Goal: Transaction & Acquisition: Book appointment/travel/reservation

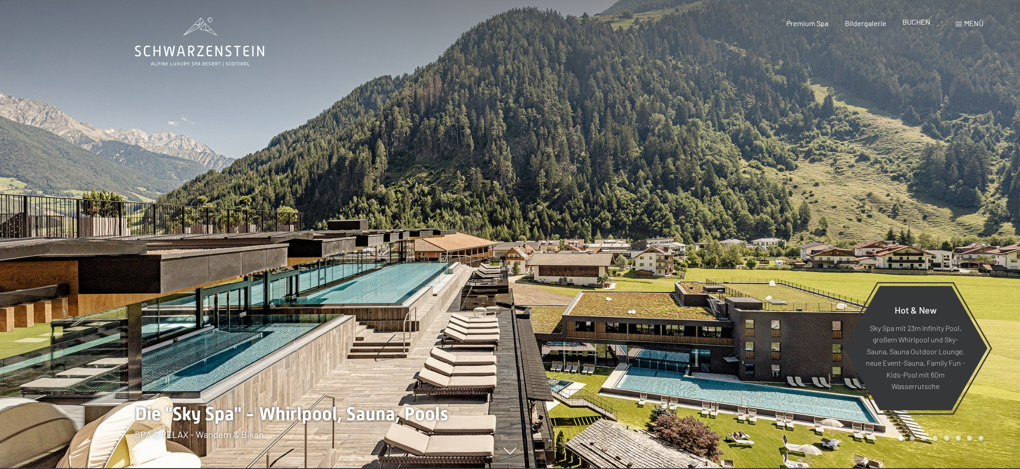
click at [921, 20] on span "BUCHEN" at bounding box center [916, 21] width 28 height 9
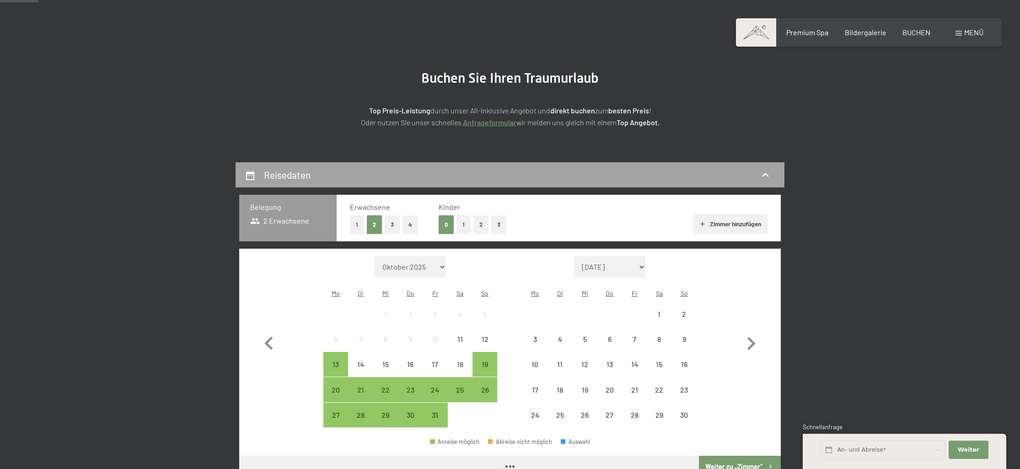
scroll to position [135, 0]
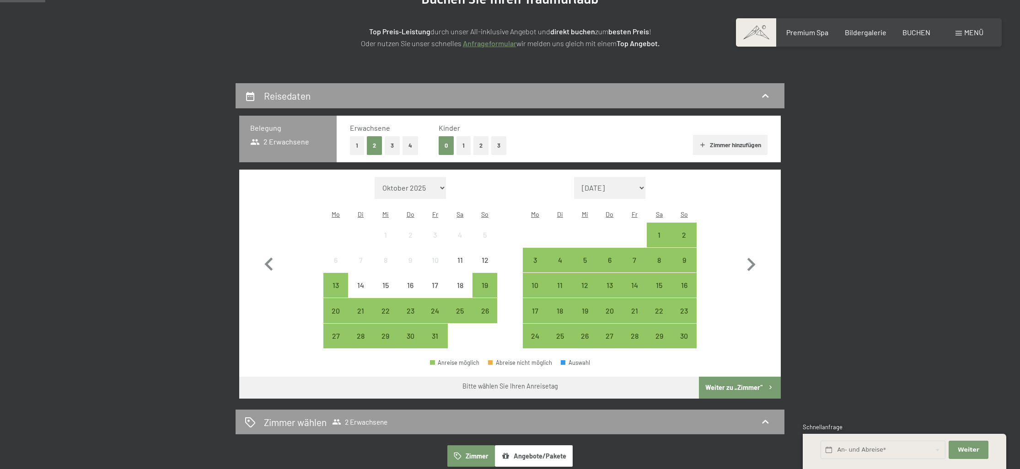
click at [476, 144] on button "2" at bounding box center [480, 145] width 15 height 19
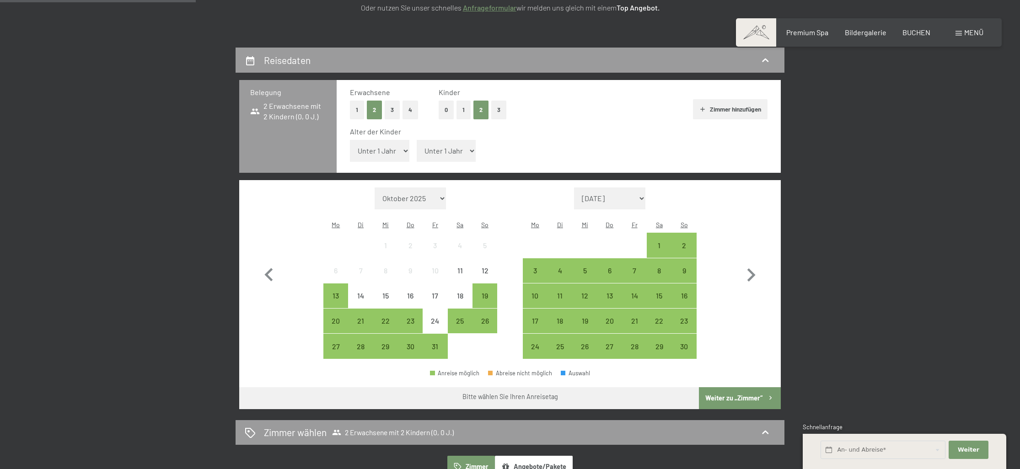
scroll to position [178, 0]
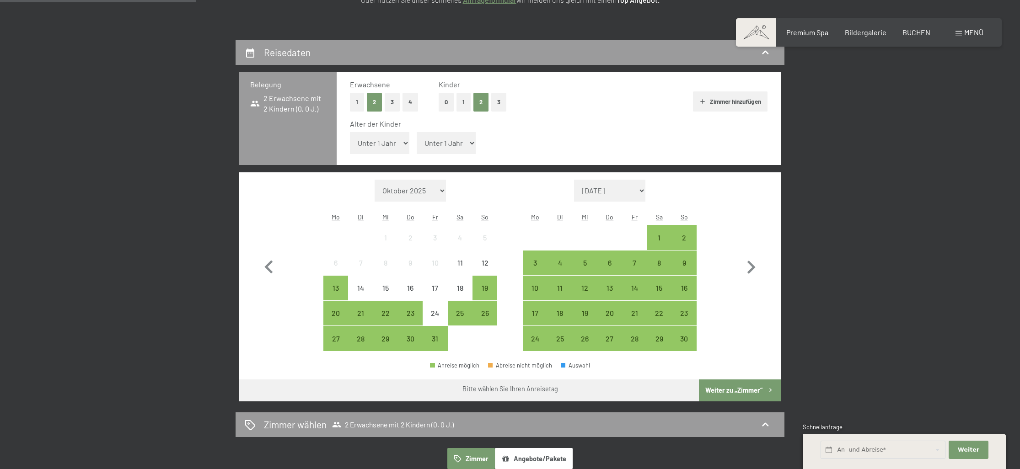
select select "8"
select select "13"
drag, startPoint x: 484, startPoint y: 259, endPoint x: 488, endPoint y: 282, distance: 23.6
click at [484, 259] on span "Einwilligung Marketing*" at bounding box center [459, 261] width 75 height 9
click at [417, 259] on input "Einwilligung Marketing*" at bounding box center [412, 261] width 9 height 9
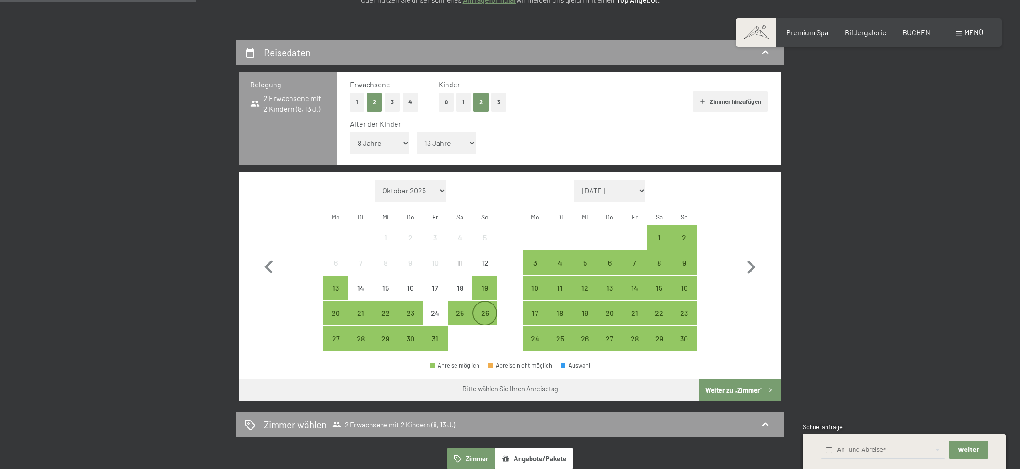
checkbox input "false"
click at [490, 310] on div "26" at bounding box center [484, 321] width 23 height 23
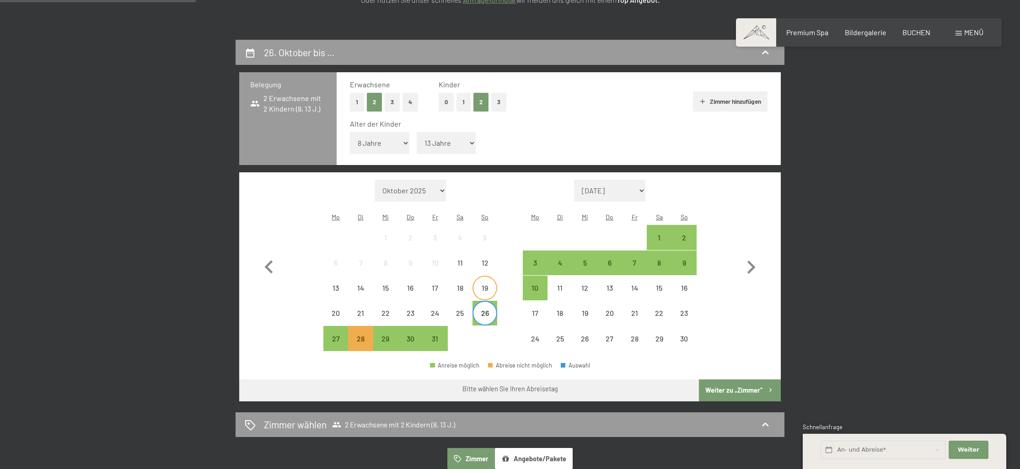
click at [487, 284] on div "19" at bounding box center [484, 295] width 23 height 23
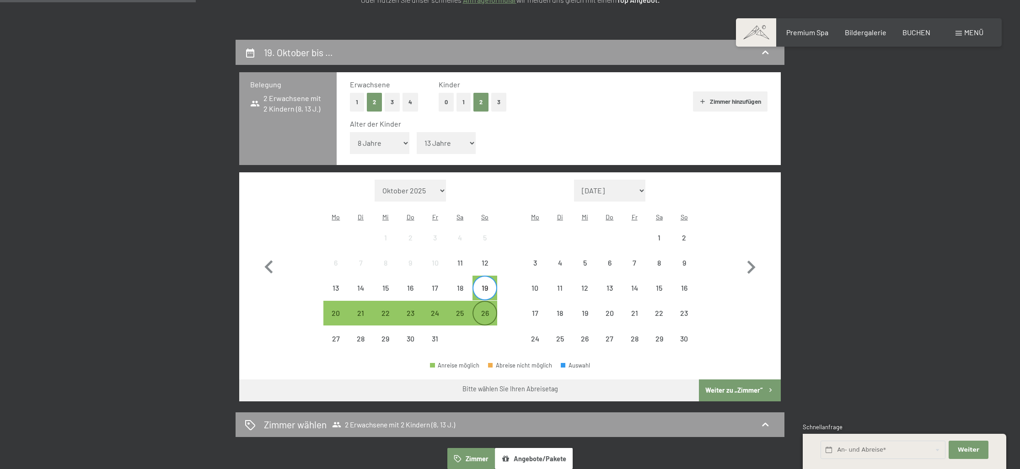
click at [484, 310] on div "26" at bounding box center [484, 321] width 23 height 23
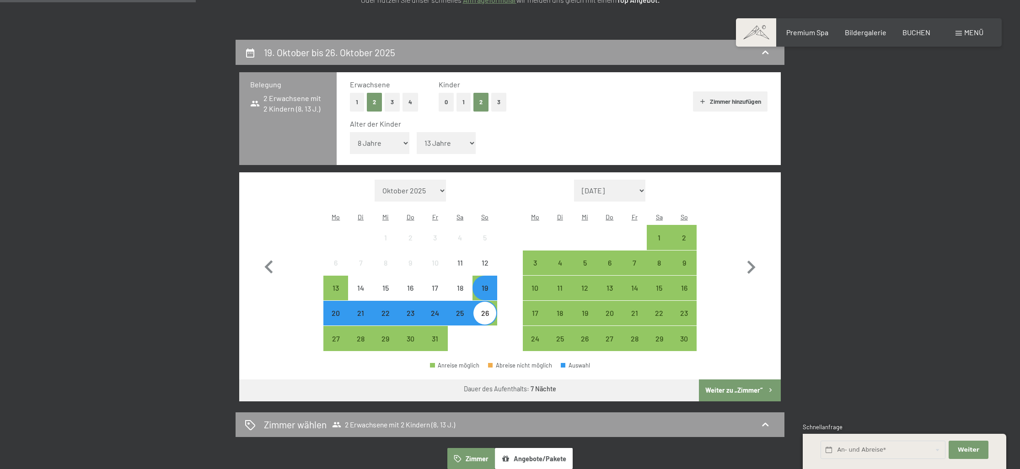
click at [747, 380] on button "Weiter zu „Zimmer“" at bounding box center [740, 391] width 82 height 22
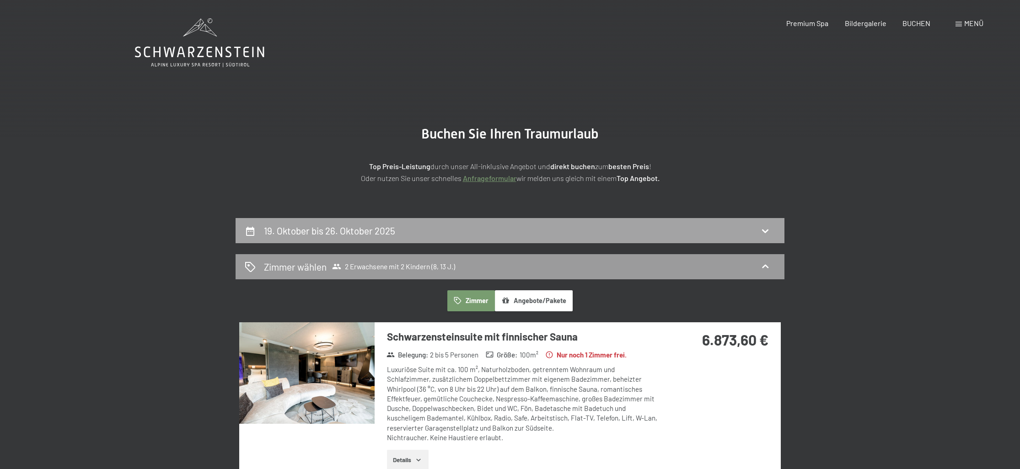
scroll to position [0, 0]
click at [341, 232] on h2 "19. Oktober bis 26. Oktober 2025" at bounding box center [329, 230] width 131 height 11
select select "8"
select select "13"
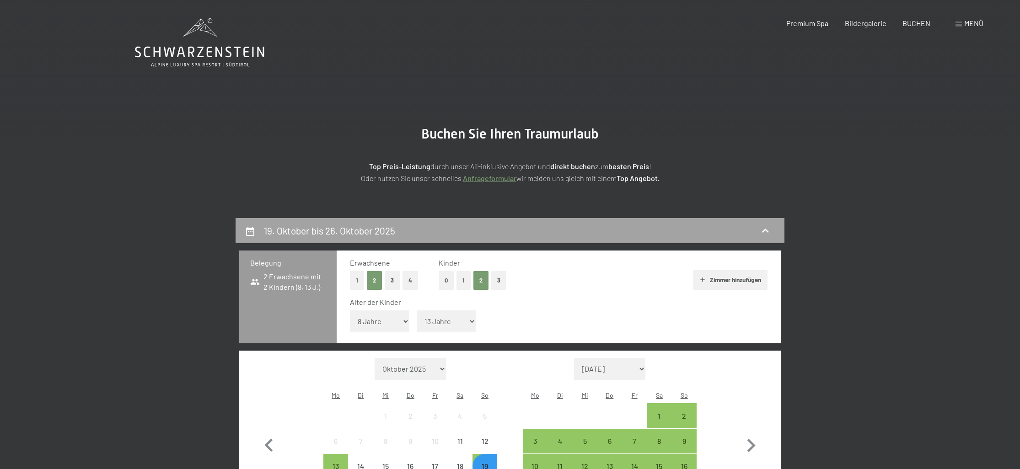
scroll to position [218, 0]
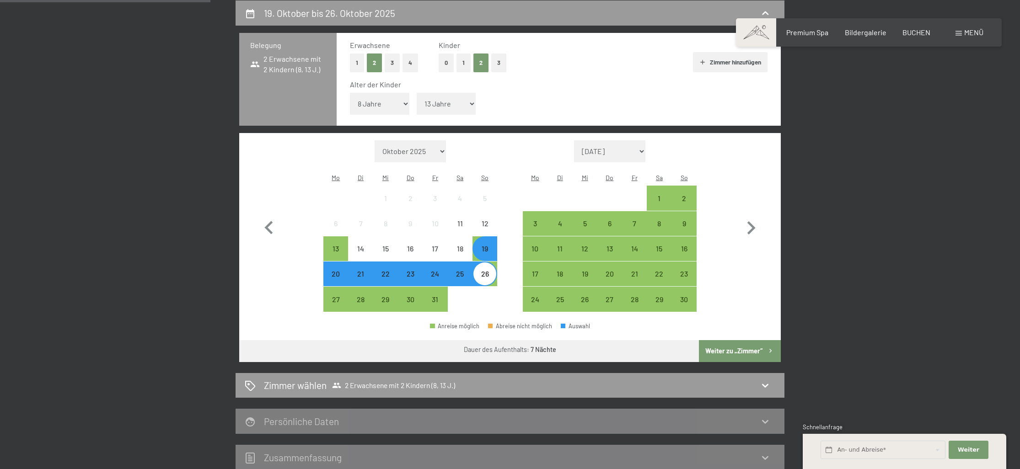
click at [479, 245] on div "19" at bounding box center [484, 256] width 23 height 23
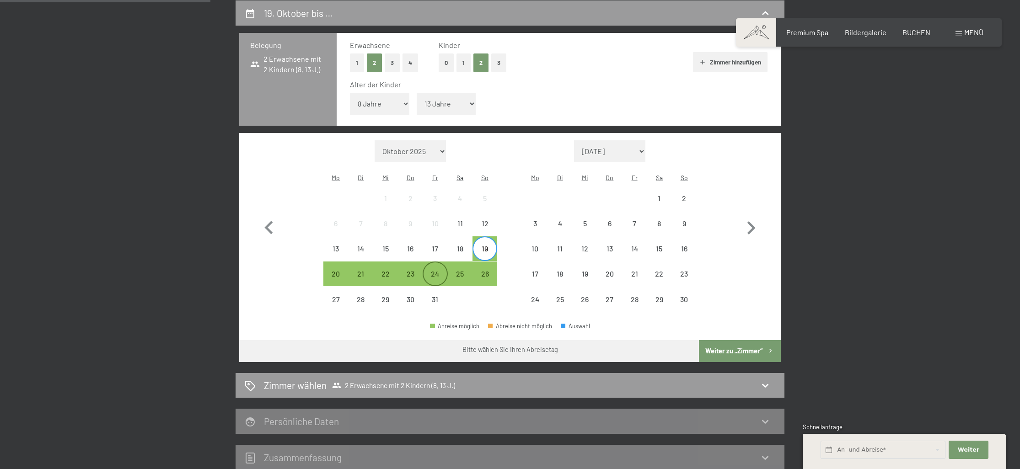
click at [433, 270] on div "24" at bounding box center [434, 281] width 23 height 23
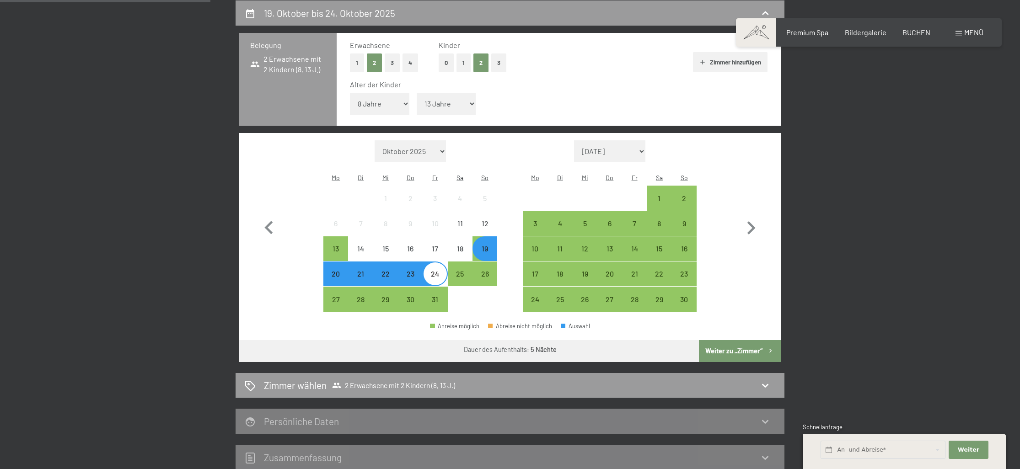
click at [729, 340] on button "Weiter zu „Zimmer“" at bounding box center [740, 351] width 82 height 22
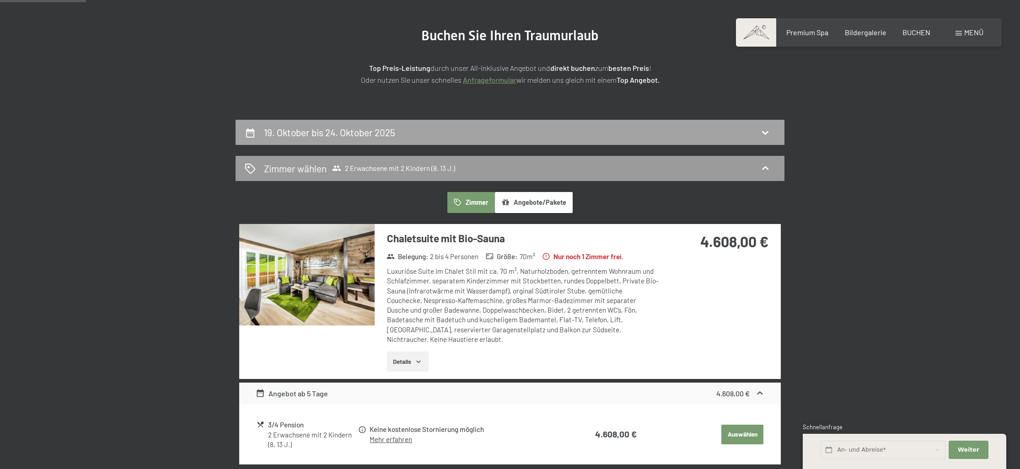
click at [349, 138] on div "19. Oktober bis 24. Oktober 2025" at bounding box center [331, 132] width 135 height 13
select select "8"
select select "13"
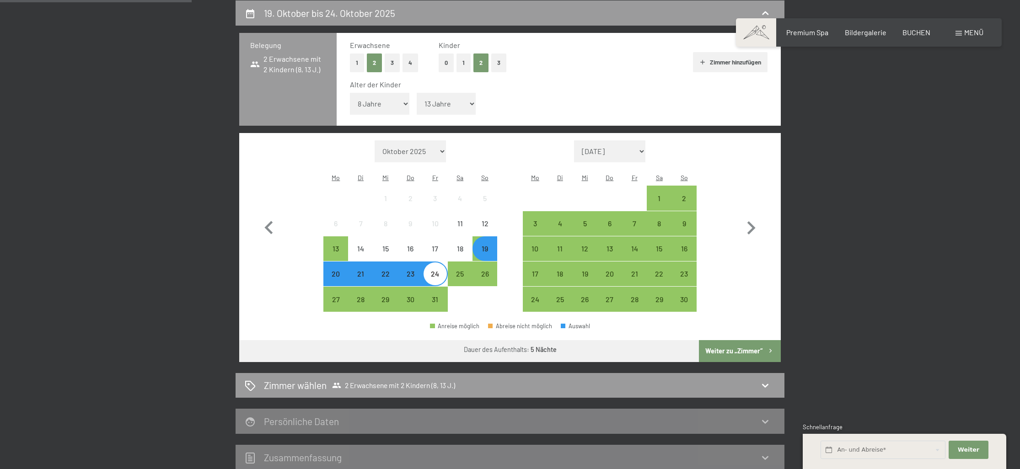
click at [334, 270] on div "20" at bounding box center [335, 281] width 23 height 23
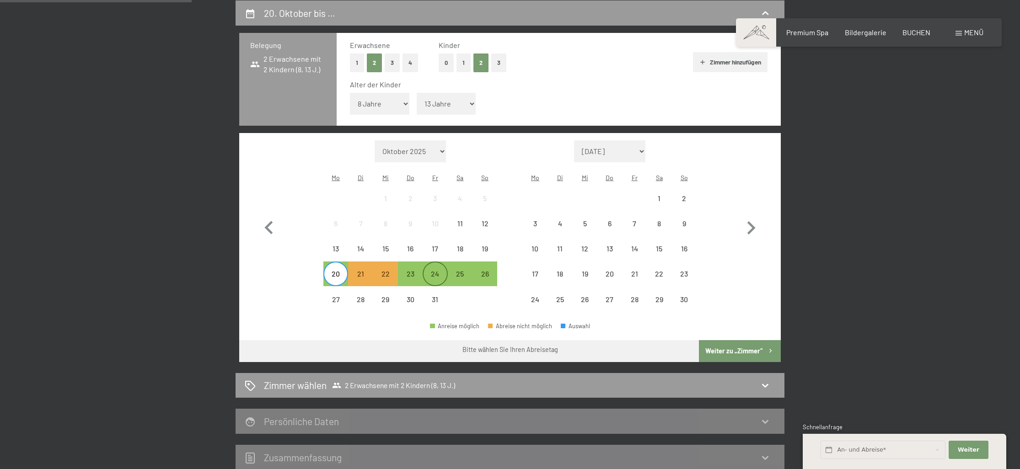
click at [430, 270] on div "24" at bounding box center [434, 281] width 23 height 23
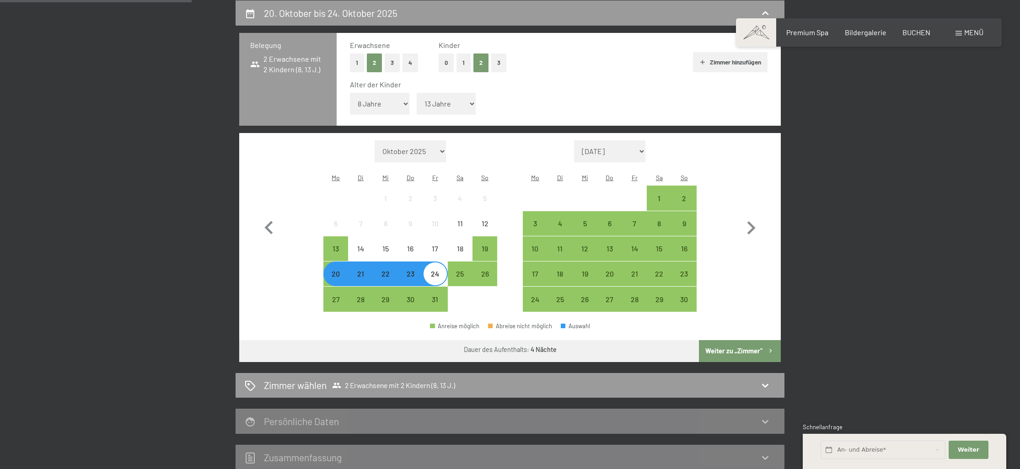
click at [731, 340] on button "Weiter zu „Zimmer“" at bounding box center [740, 351] width 82 height 22
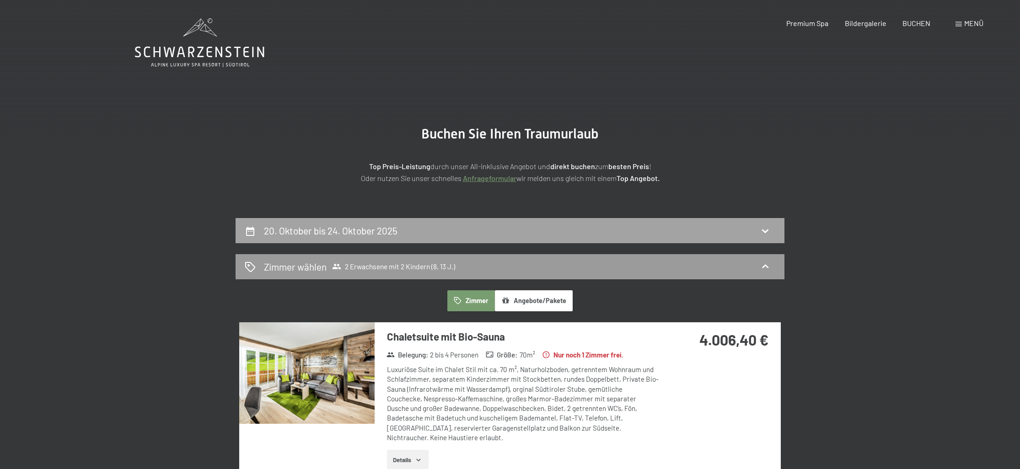
scroll to position [0, 0]
click at [381, 229] on h2 "20. Oktober bis 24. Oktober 2025" at bounding box center [331, 230] width 134 height 11
select select "8"
select select "13"
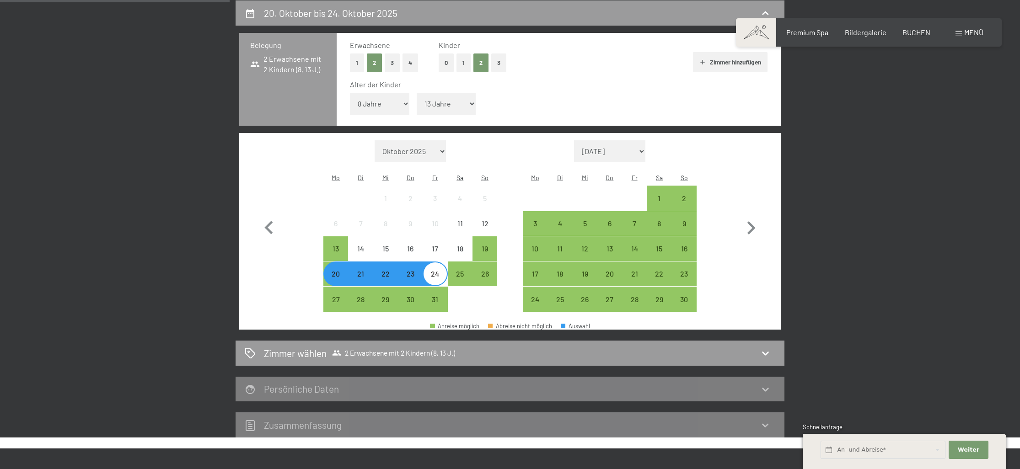
scroll to position [219, 0]
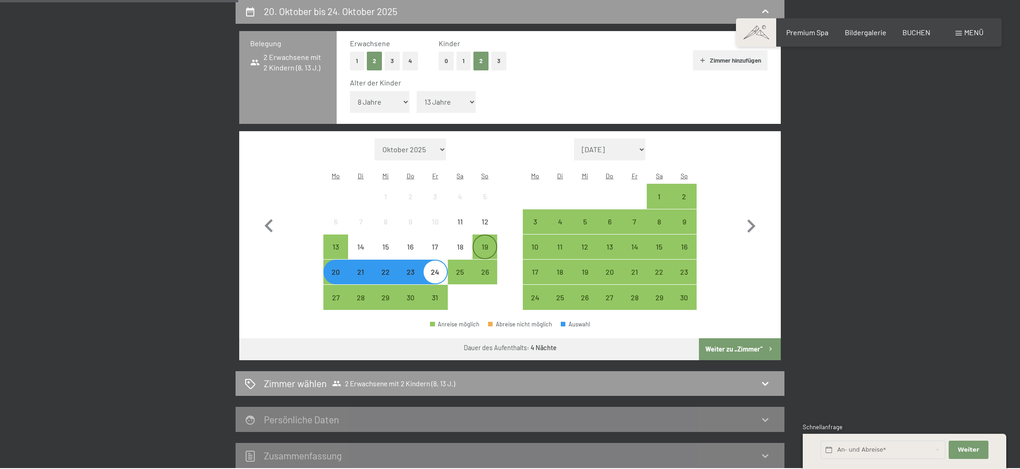
click at [485, 243] on div "19" at bounding box center [484, 254] width 23 height 23
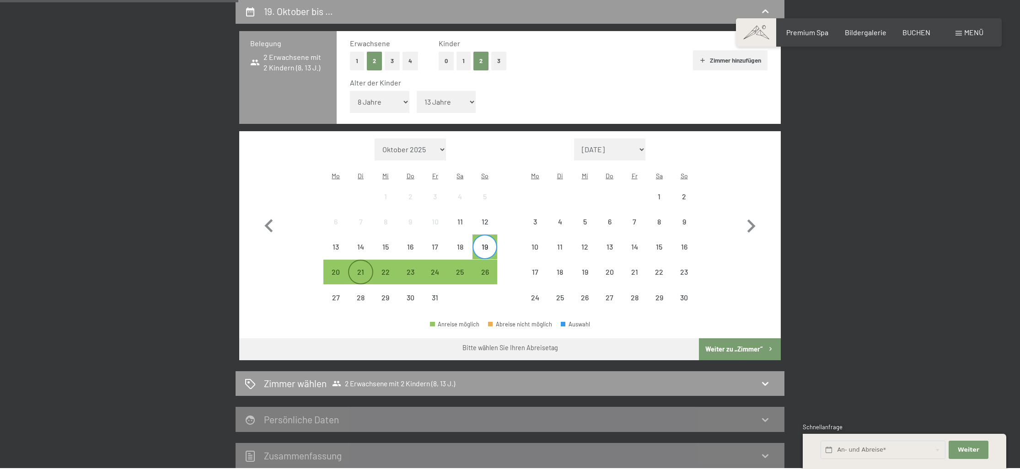
click at [368, 261] on div "21" at bounding box center [360, 272] width 23 height 23
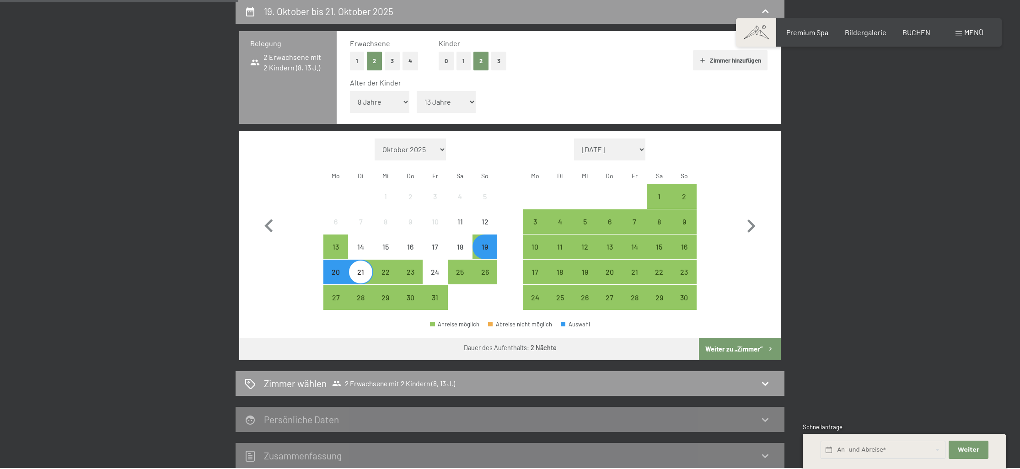
click at [740, 338] on button "Weiter zu „Zimmer“" at bounding box center [740, 349] width 82 height 22
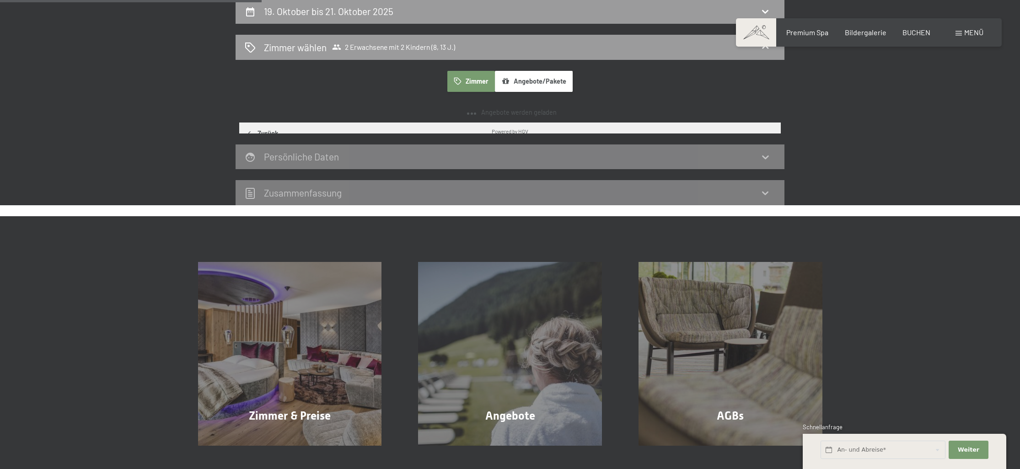
scroll to position [218, 0]
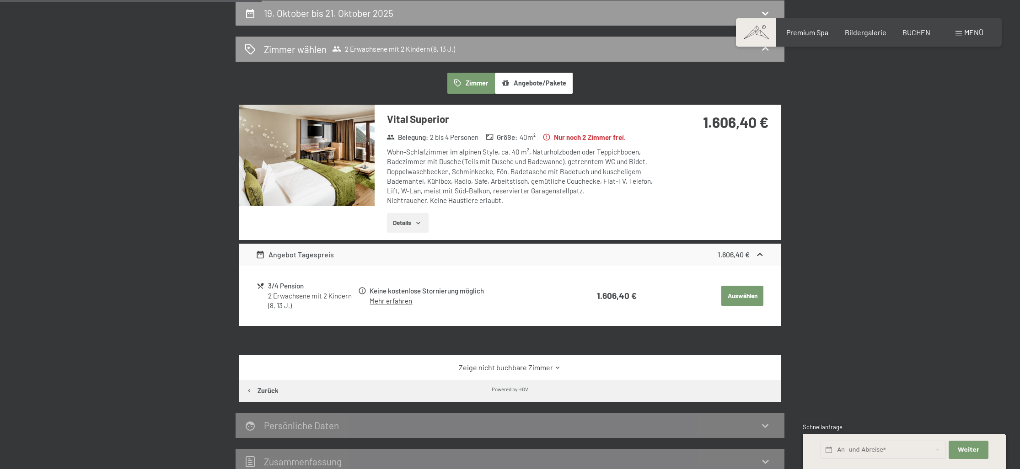
click at [326, 144] on img at bounding box center [306, 156] width 135 height 102
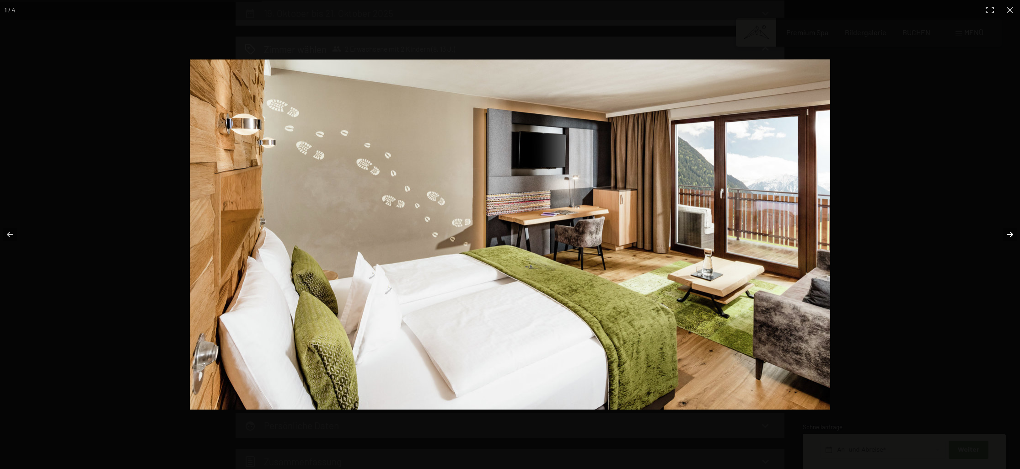
click at [1010, 235] on button "button" at bounding box center [1004, 235] width 32 height 46
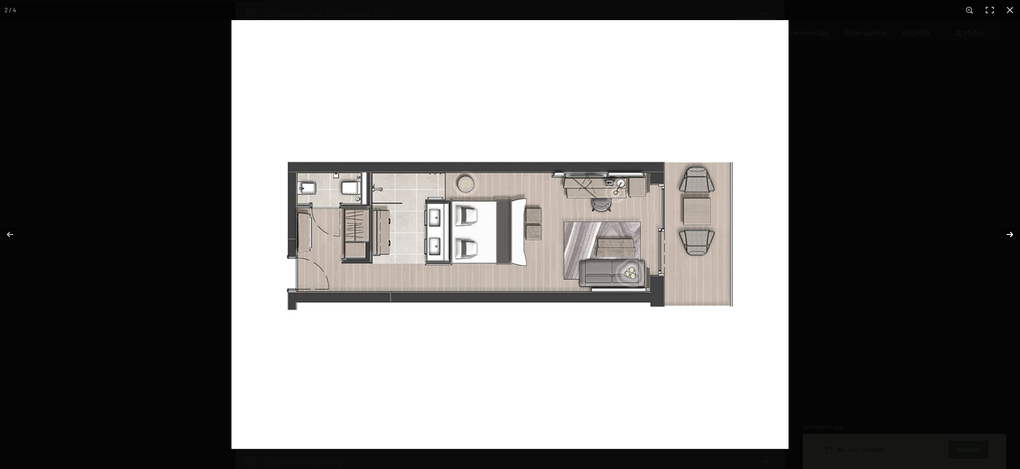
click at [1010, 235] on button "button" at bounding box center [1004, 235] width 32 height 46
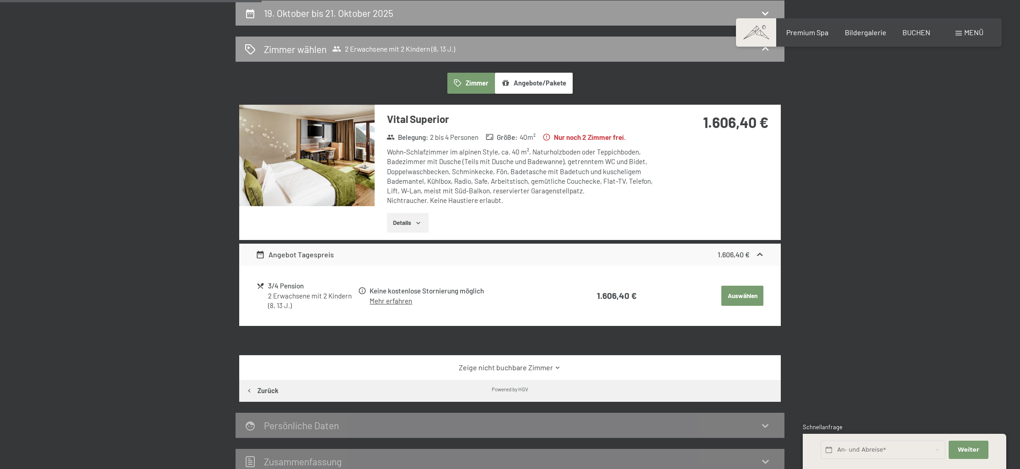
click at [0, 0] on button "button" at bounding box center [0, 0] width 0 height 0
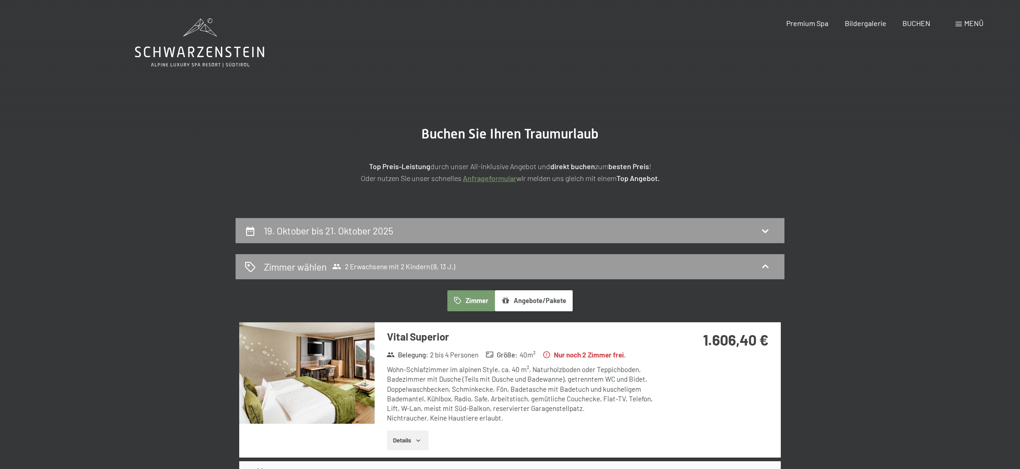
scroll to position [0, 0]
